Goal: Task Accomplishment & Management: Complete application form

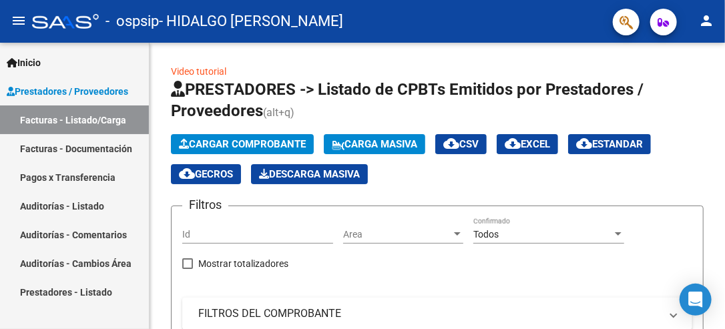
click at [63, 87] on span "Prestadores / Proveedores" at bounding box center [67, 91] width 121 height 15
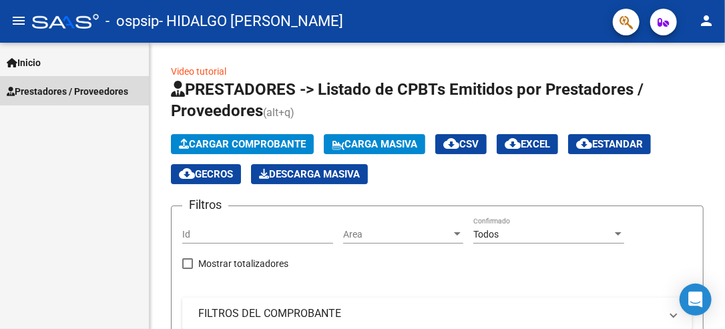
click at [63, 87] on span "Prestadores / Proveedores" at bounding box center [67, 91] width 121 height 15
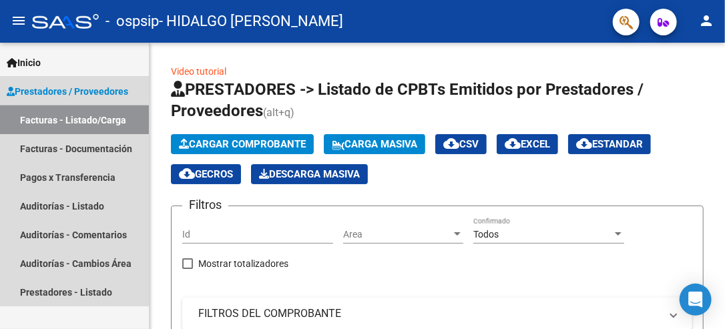
click at [54, 119] on link "Facturas - Listado/Carga" at bounding box center [74, 119] width 149 height 29
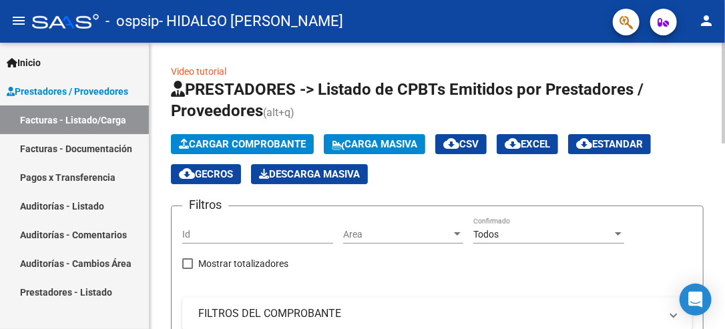
click at [724, 115] on html "menu - ospsip - HIDALGO EDA [PERSON_NAME] person Inicio Instructivos Contacto O…" at bounding box center [362, 164] width 725 height 329
click at [206, 146] on span "Cargar Comprobante" at bounding box center [242, 144] width 127 height 12
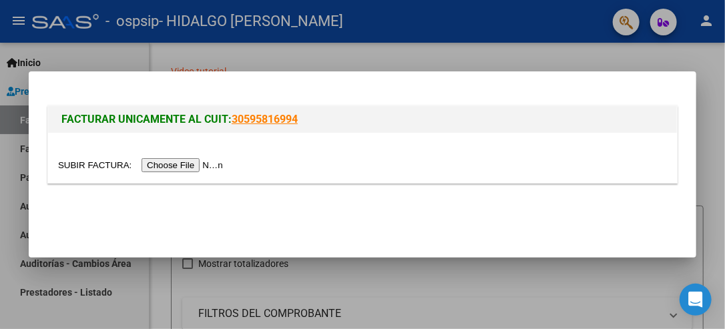
click at [194, 166] on input "file" at bounding box center [142, 165] width 169 height 14
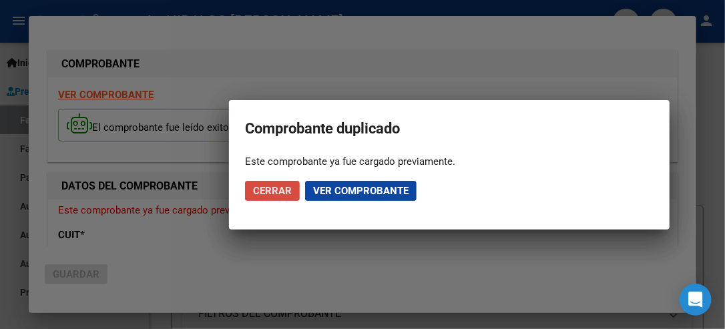
click at [272, 190] on span "Cerrar" at bounding box center [272, 191] width 39 height 12
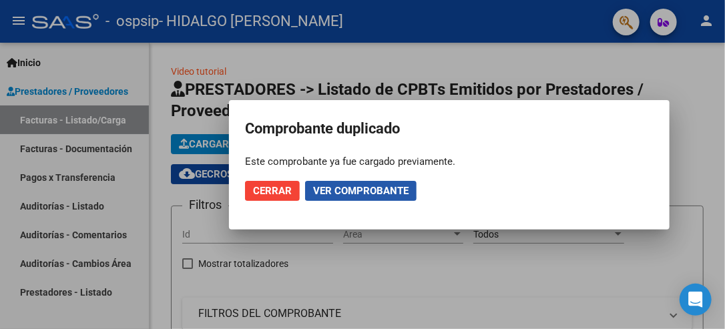
click at [321, 185] on span "Ver comprobante" at bounding box center [360, 191] width 95 height 12
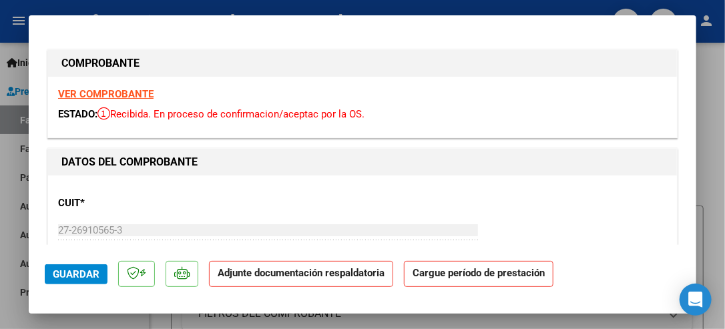
click at [273, 278] on strong "Adjunte documentación respaldatoria" at bounding box center [301, 273] width 167 height 12
click at [306, 277] on strong "Adjunte documentación respaldatoria" at bounding box center [301, 273] width 167 height 12
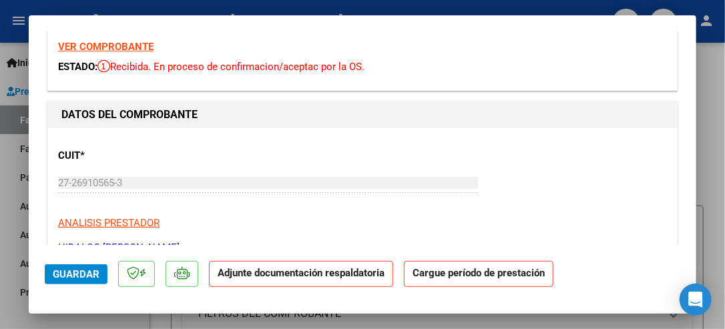
scroll to position [51, 0]
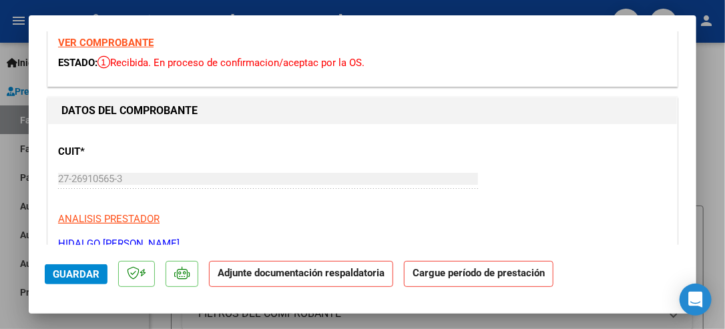
click at [246, 275] on strong "Adjunte documentación respaldatoria" at bounding box center [301, 273] width 167 height 12
click at [320, 278] on strong "Adjunte documentación respaldatoria" at bounding box center [301, 273] width 167 height 12
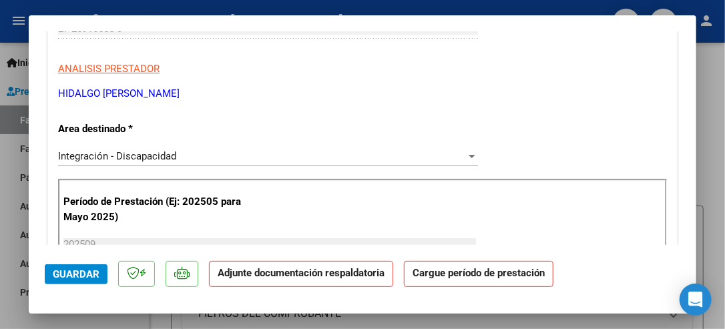
scroll to position [249, 0]
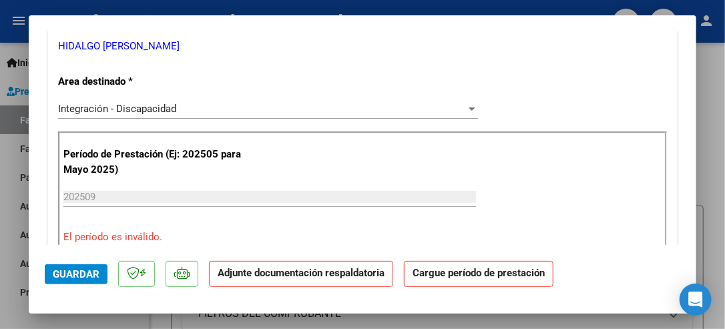
click at [96, 192] on input "202509" at bounding box center [269, 197] width 413 height 12
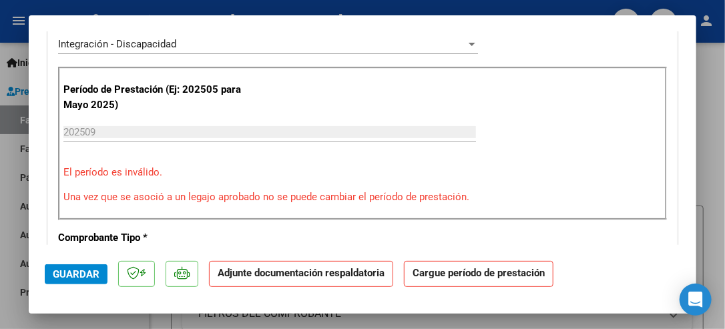
scroll to position [318, 0]
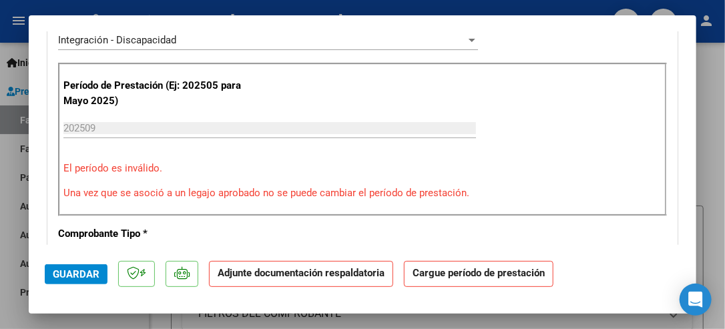
drag, startPoint x: 706, startPoint y: 103, endPoint x: 706, endPoint y: 95, distance: 8.7
click at [706, 95] on div at bounding box center [362, 164] width 725 height 329
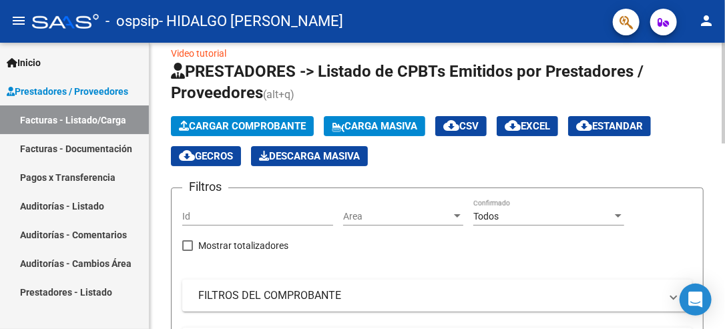
scroll to position [0, 0]
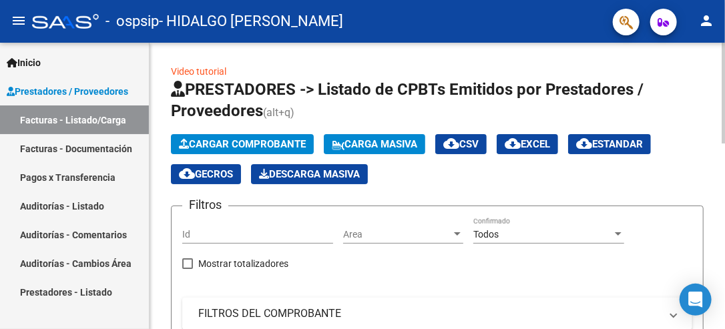
click at [724, 107] on html "menu - ospsip - HIDALGO EDA [PERSON_NAME] person Inicio Instructivos Contacto O…" at bounding box center [362, 164] width 725 height 329
click at [249, 144] on span "Cargar Comprobante" at bounding box center [242, 144] width 127 height 12
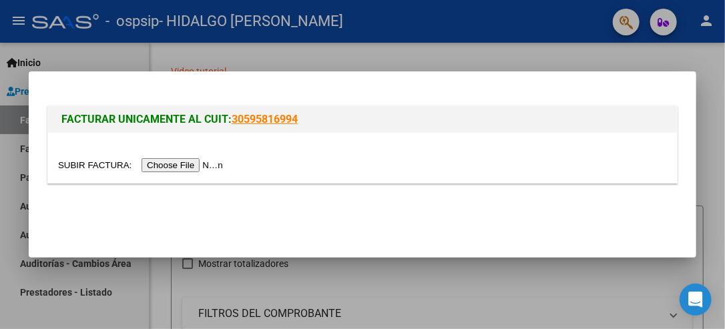
click at [195, 165] on input "file" at bounding box center [142, 165] width 169 height 14
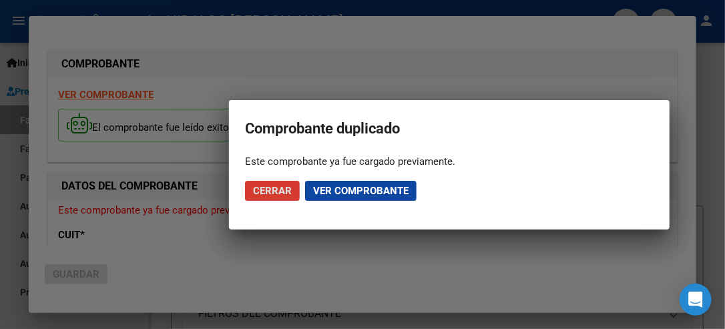
click at [315, 190] on span "Ver comprobante" at bounding box center [360, 191] width 95 height 12
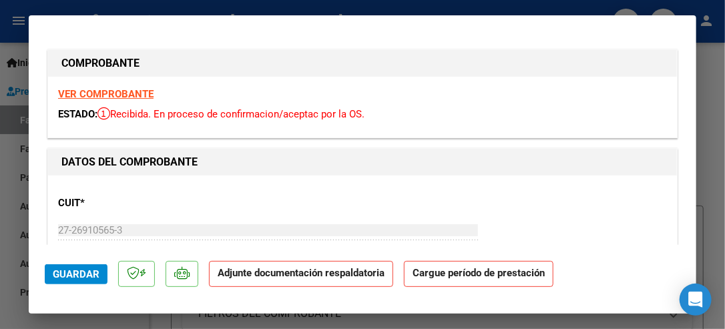
click at [308, 274] on strong "Adjunte documentación respaldatoria" at bounding box center [301, 273] width 167 height 12
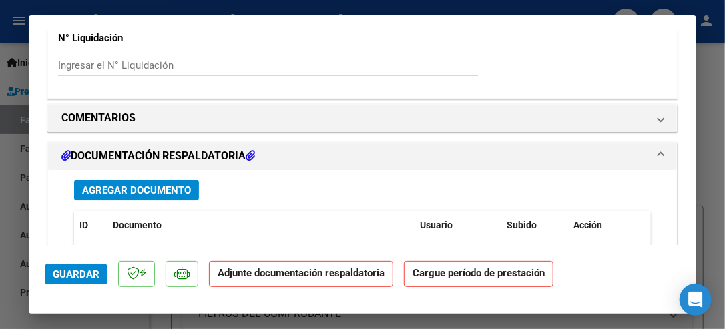
scroll to position [1105, 0]
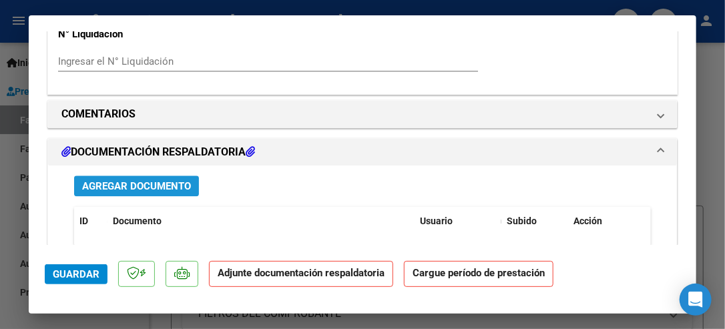
click at [143, 180] on span "Agregar Documento" at bounding box center [136, 186] width 109 height 12
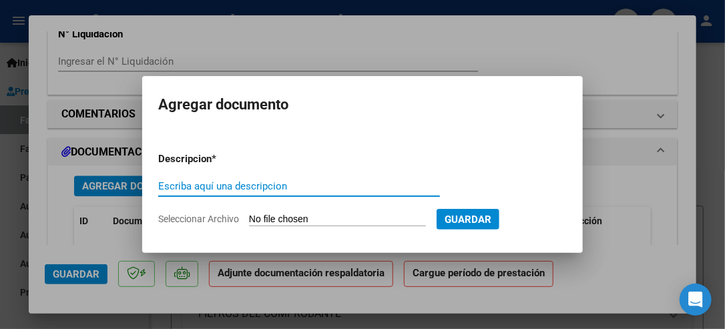
click at [367, 214] on input "Seleccionar Archivo" at bounding box center [337, 220] width 177 height 13
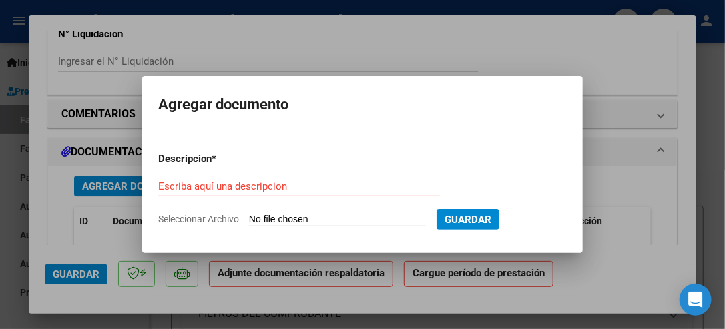
type input "C:\fakepath\PLANILLA DE ASISTENCIA LOAN V.pdf"
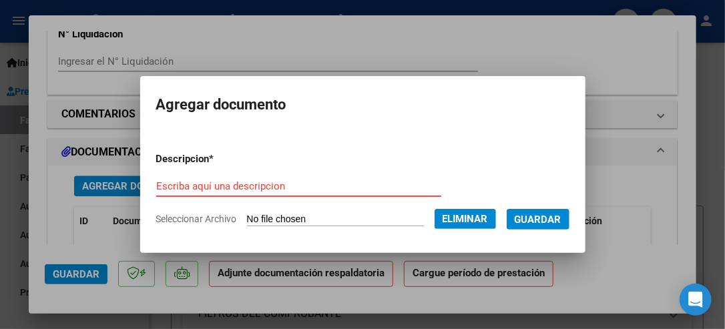
click at [197, 189] on input "Escriba aquí una descripcion" at bounding box center [298, 186] width 285 height 12
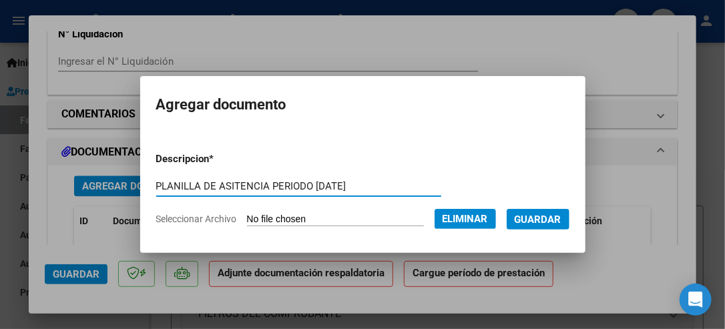
type input "PLANILLA DE ASITENCIA PERIODO [DATE]"
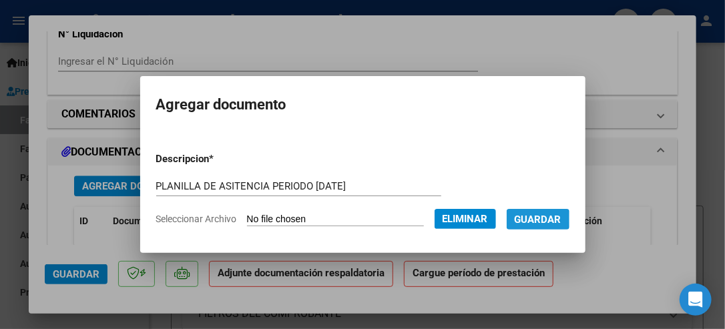
click at [518, 219] on span "Guardar" at bounding box center [538, 220] width 47 height 12
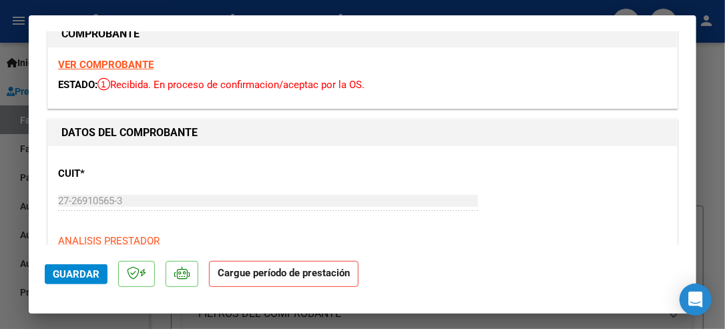
scroll to position [0, 0]
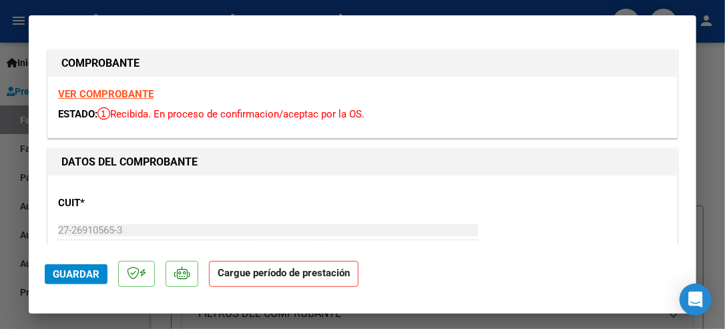
click at [81, 91] on strong "VER COMPROBANTE" at bounding box center [105, 94] width 95 height 12
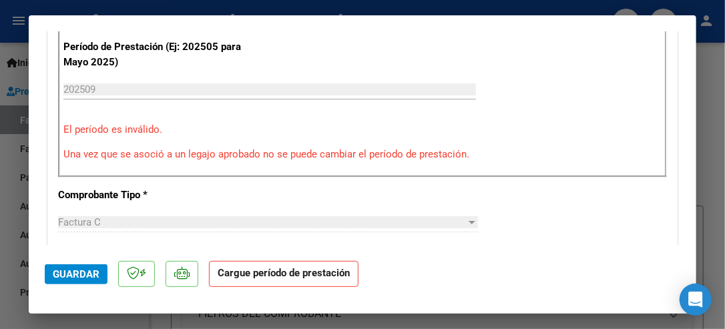
scroll to position [567, 0]
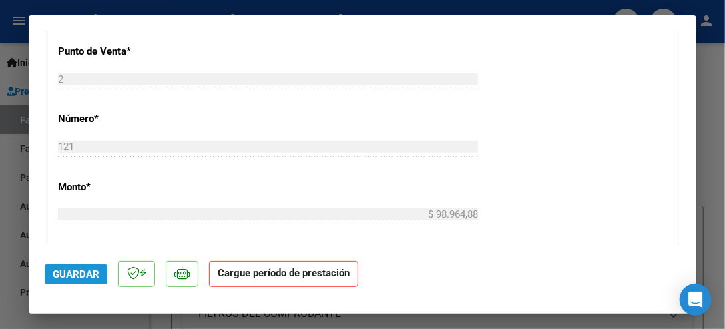
click at [73, 273] on span "Guardar" at bounding box center [76, 274] width 47 height 12
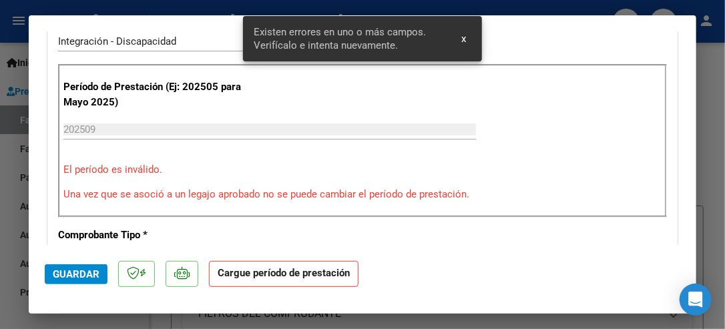
scroll to position [293, 0]
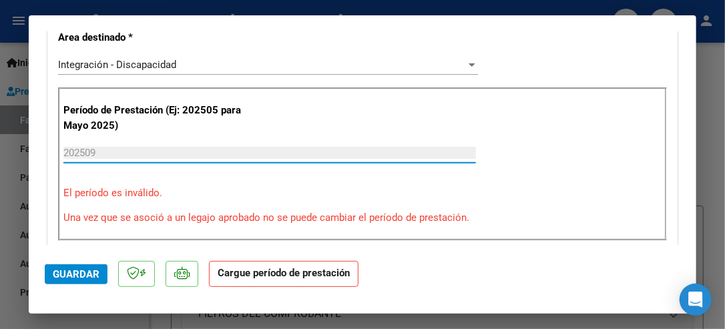
click at [123, 152] on input "202509" at bounding box center [269, 153] width 413 height 12
click at [275, 278] on strong "Cargue período de prestación" at bounding box center [284, 274] width 150 height 26
click at [96, 148] on input "202509" at bounding box center [269, 153] width 413 height 12
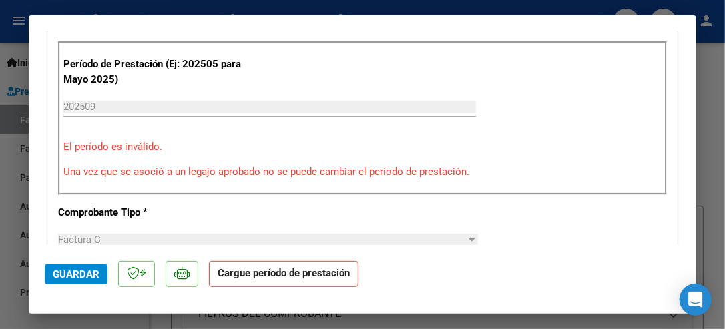
scroll to position [348, 0]
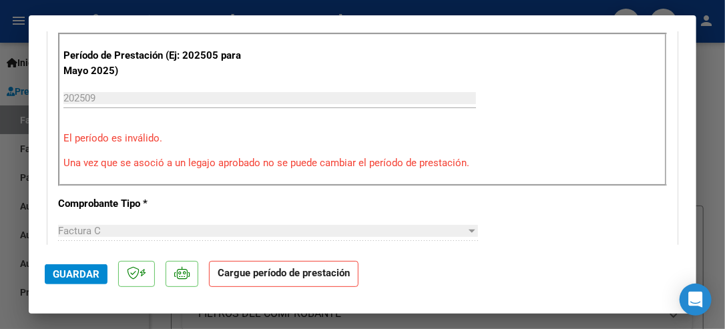
click at [467, 163] on p "Una vez que se asoció a un legajo aprobado no se puede cambiar el período de pr…" at bounding box center [362, 163] width 598 height 15
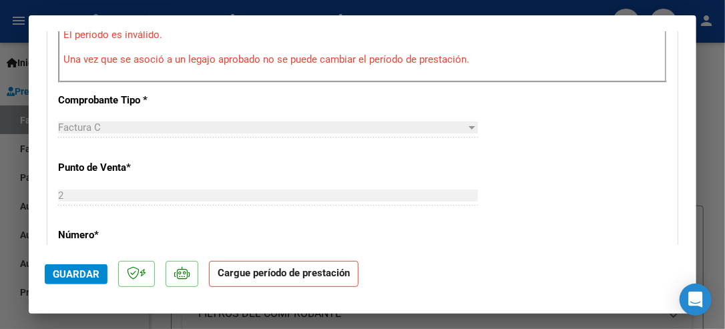
scroll to position [0, 0]
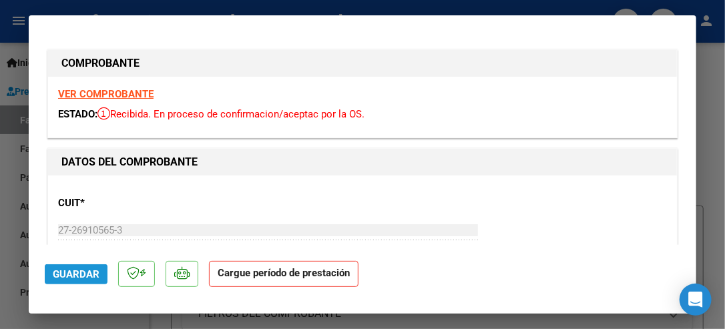
click at [69, 275] on span "Guardar" at bounding box center [76, 274] width 47 height 12
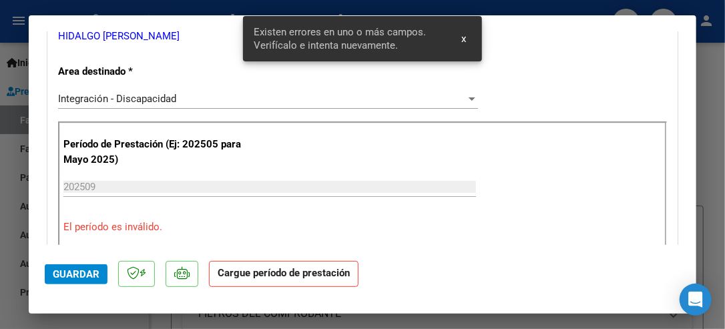
scroll to position [293, 0]
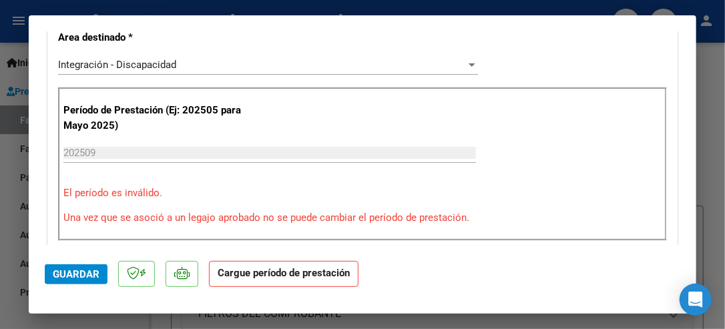
click at [107, 151] on input "202509" at bounding box center [269, 153] width 413 height 12
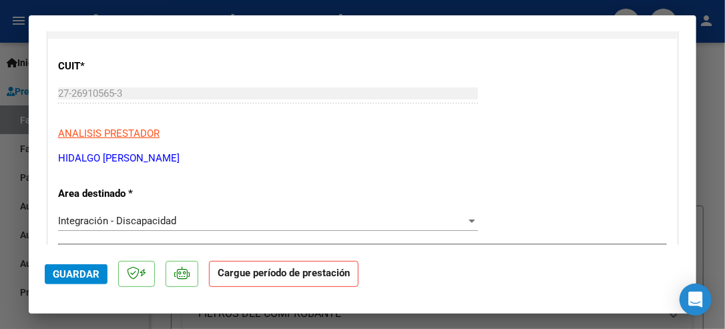
scroll to position [0, 0]
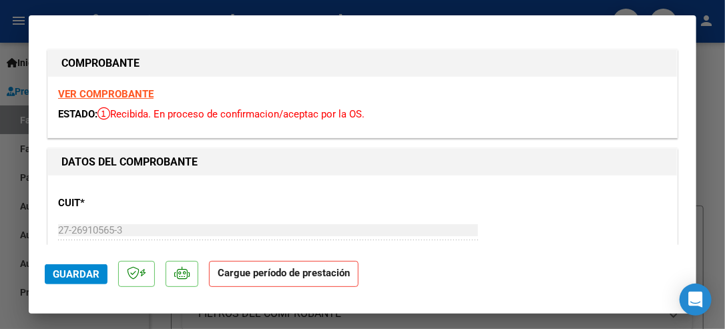
click at [714, 59] on div at bounding box center [362, 164] width 725 height 329
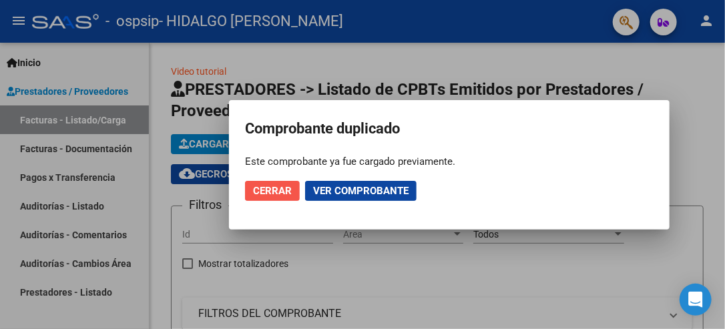
click at [272, 194] on span "Cerrar" at bounding box center [272, 191] width 39 height 12
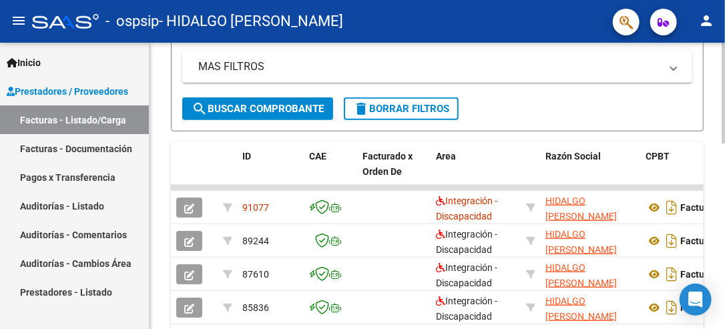
scroll to position [344, 0]
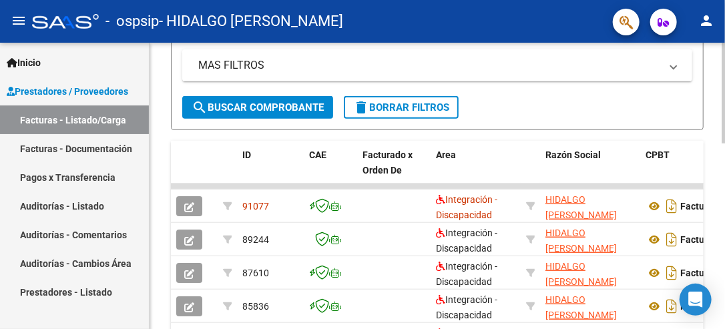
click at [724, 216] on html "menu - ospsip - HIDALGO EDA [PERSON_NAME] person Inicio Instructivos Contacto O…" at bounding box center [362, 164] width 725 height 329
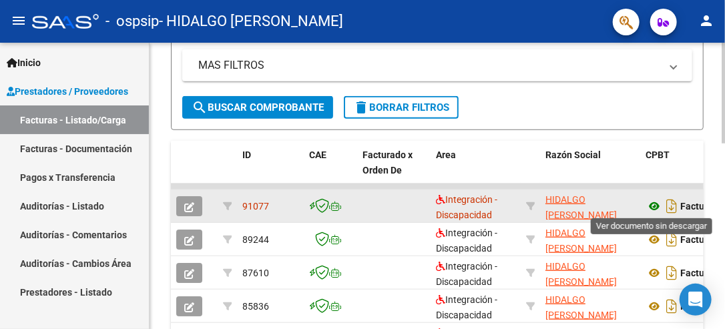
click at [651, 206] on icon at bounding box center [653, 206] width 17 height 16
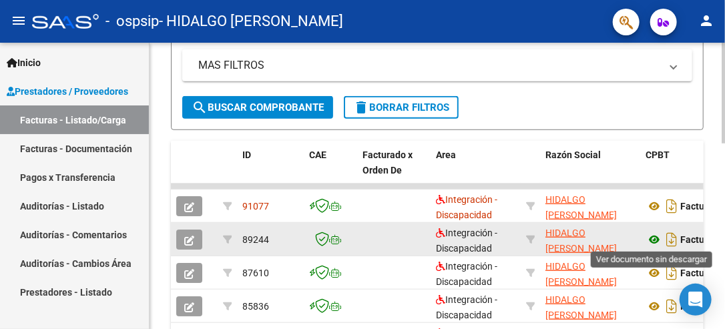
click at [655, 240] on icon at bounding box center [653, 240] width 17 height 16
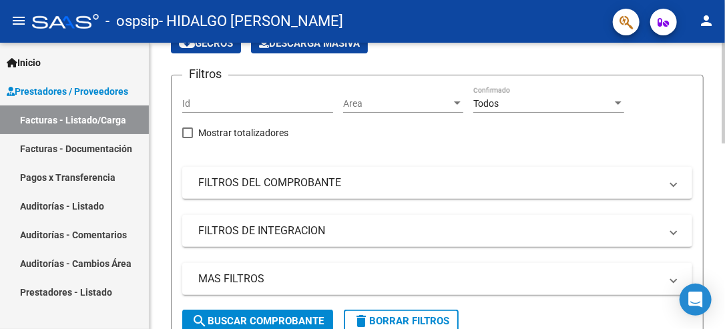
scroll to position [0, 0]
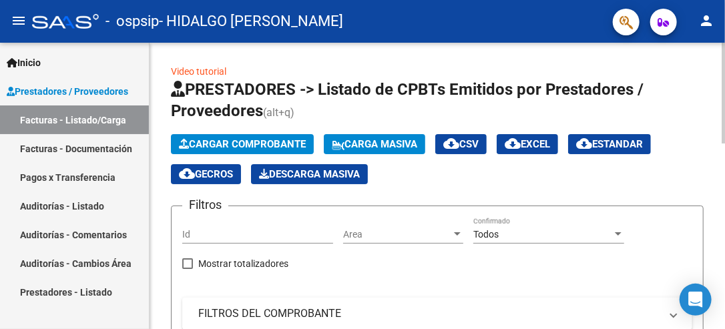
click at [724, 83] on html "menu - ospsip - HIDALGO EDA [PERSON_NAME] person Inicio Instructivos Contacto O…" at bounding box center [362, 164] width 725 height 329
click at [195, 75] on link "Video tutorial" at bounding box center [198, 71] width 55 height 11
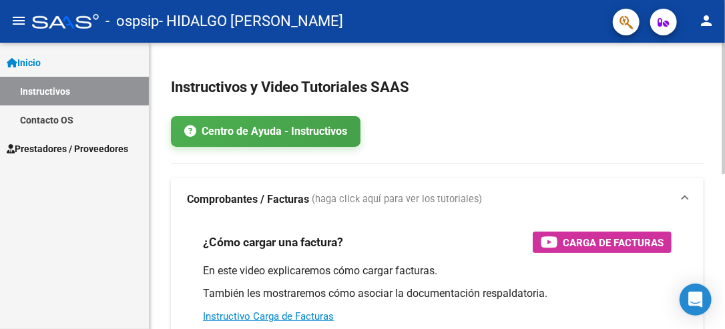
click at [685, 147] on app-root-component "Instructivos y Video Tutoriales SAAS Centro de Ayuda - Instructivos Comprobante…" at bounding box center [437, 332] width 533 height 537
drag, startPoint x: 722, startPoint y: 125, endPoint x: 652, endPoint y: 173, distance: 84.6
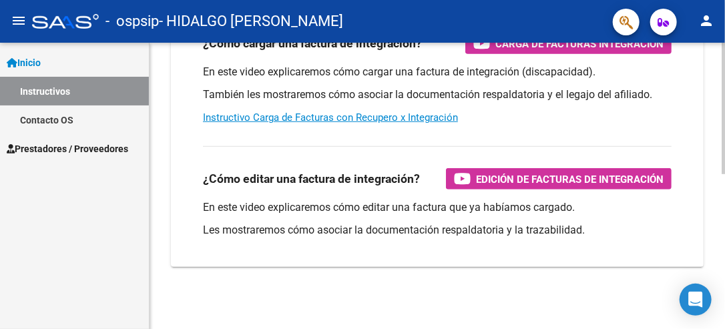
scroll to position [336, 0]
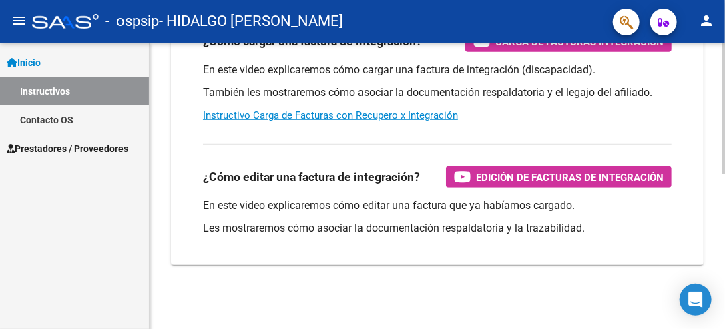
click at [724, 323] on html "menu - ospsip - HIDALGO EDA [PERSON_NAME] person Inicio Instructivos Contacto O…" at bounding box center [362, 164] width 725 height 329
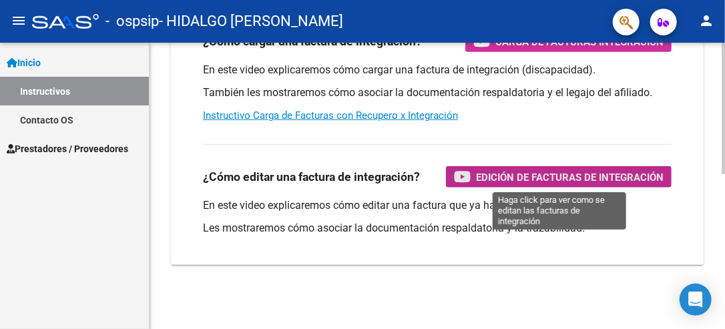
click at [506, 176] on span "Edición de Facturas de integración" at bounding box center [570, 177] width 188 height 17
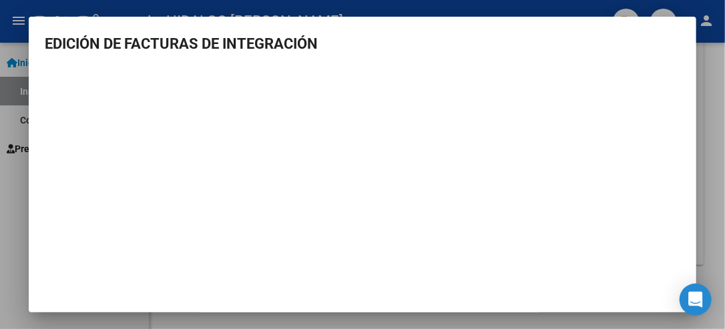
click at [719, 90] on div at bounding box center [362, 164] width 725 height 329
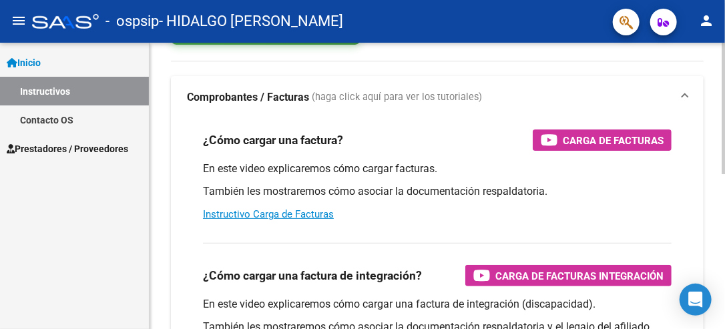
scroll to position [103, 0]
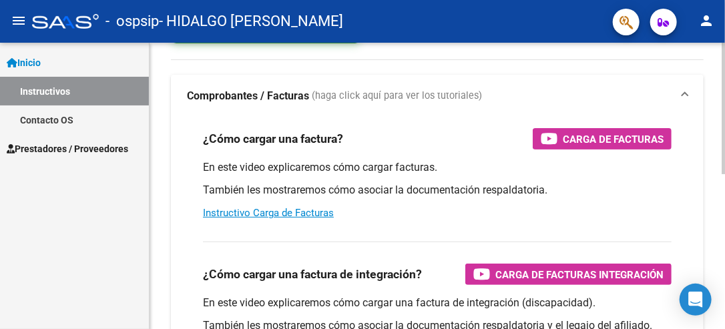
click at [721, 131] on div "Instructivos y Video Tutoriales SAAS Centro de Ayuda - Instructivos Comprobante…" at bounding box center [439, 250] width 579 height 623
click at [232, 214] on link "Instructivo Carga de Facturas" at bounding box center [268, 213] width 131 height 12
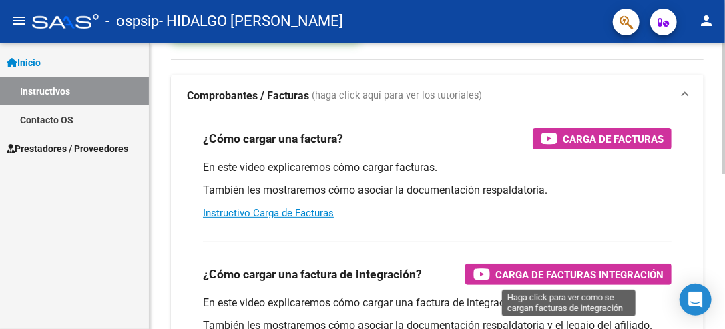
click at [563, 270] on span "Carga de Facturas Integración" at bounding box center [579, 274] width 168 height 17
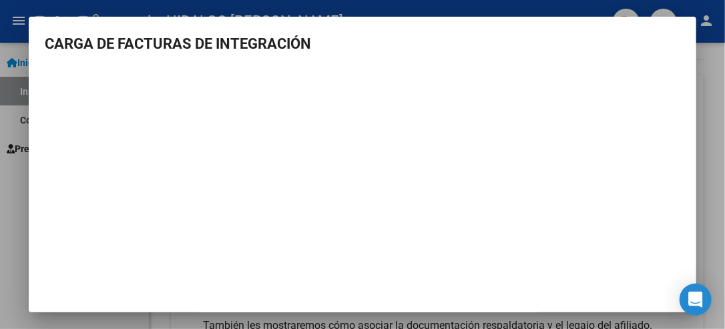
click at [702, 84] on div at bounding box center [362, 164] width 725 height 329
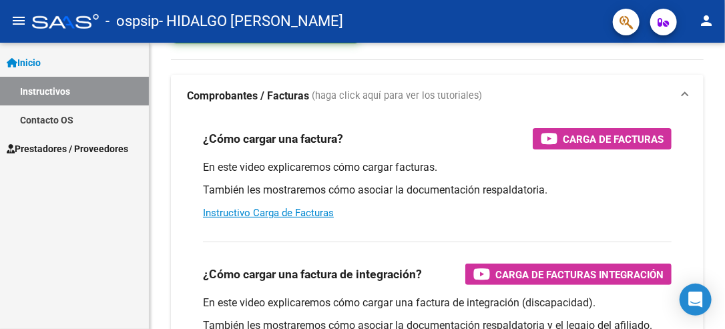
click at [41, 62] on span "Inicio" at bounding box center [24, 62] width 34 height 15
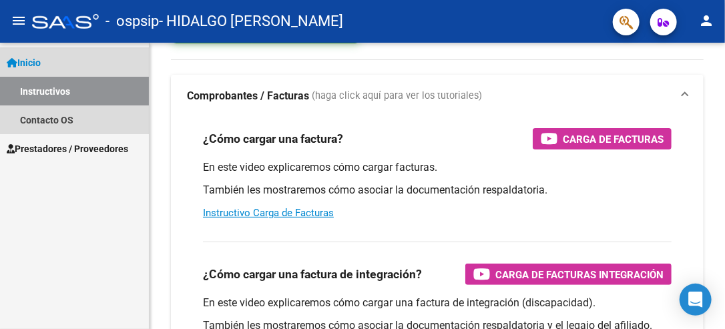
click at [41, 62] on span "Inicio" at bounding box center [24, 62] width 34 height 15
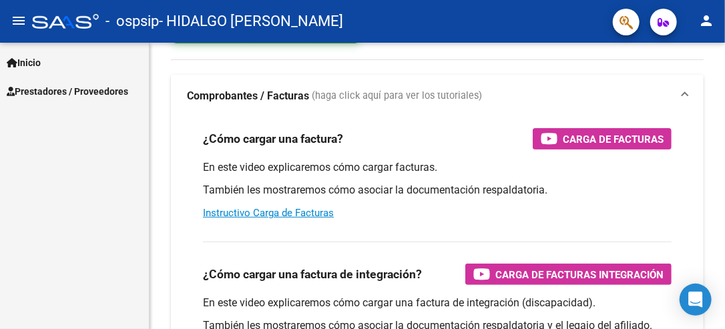
click at [51, 89] on span "Prestadores / Proveedores" at bounding box center [67, 91] width 121 height 15
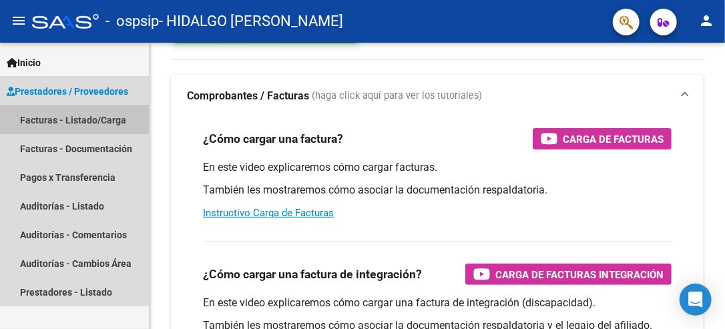
click at [53, 115] on link "Facturas - Listado/Carga" at bounding box center [74, 119] width 149 height 29
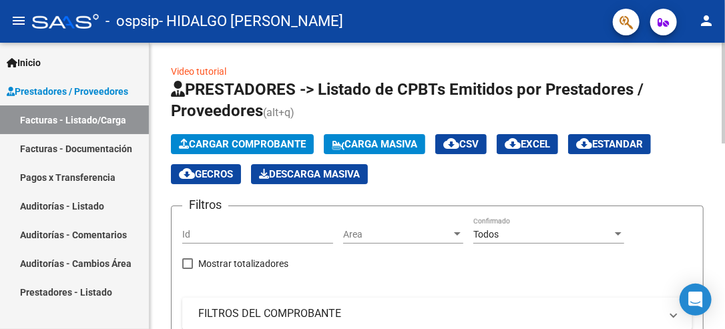
click at [681, 21] on div "menu - ospsip - HIDALGO EDA [PERSON_NAME] person Inicio Instructivos Contacto O…" at bounding box center [362, 164] width 725 height 329
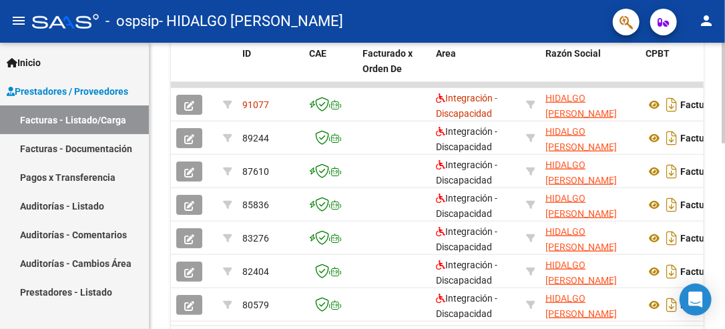
scroll to position [269, 0]
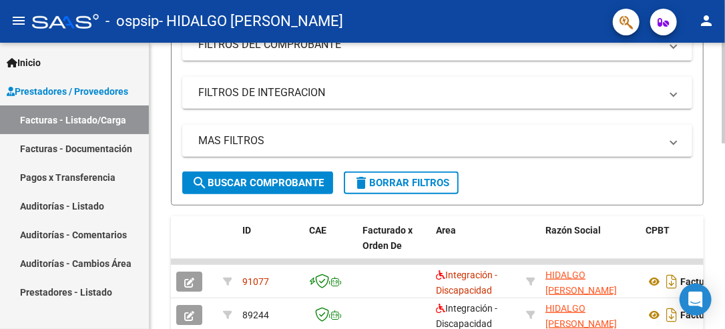
click at [707, 212] on div "Video tutorial PRESTADORES -> Listado de CPBTs Emitidos por Prestadores / Prove…" at bounding box center [439, 177] width 579 height 806
